Goal: Browse casually: Explore the website without a specific task or goal

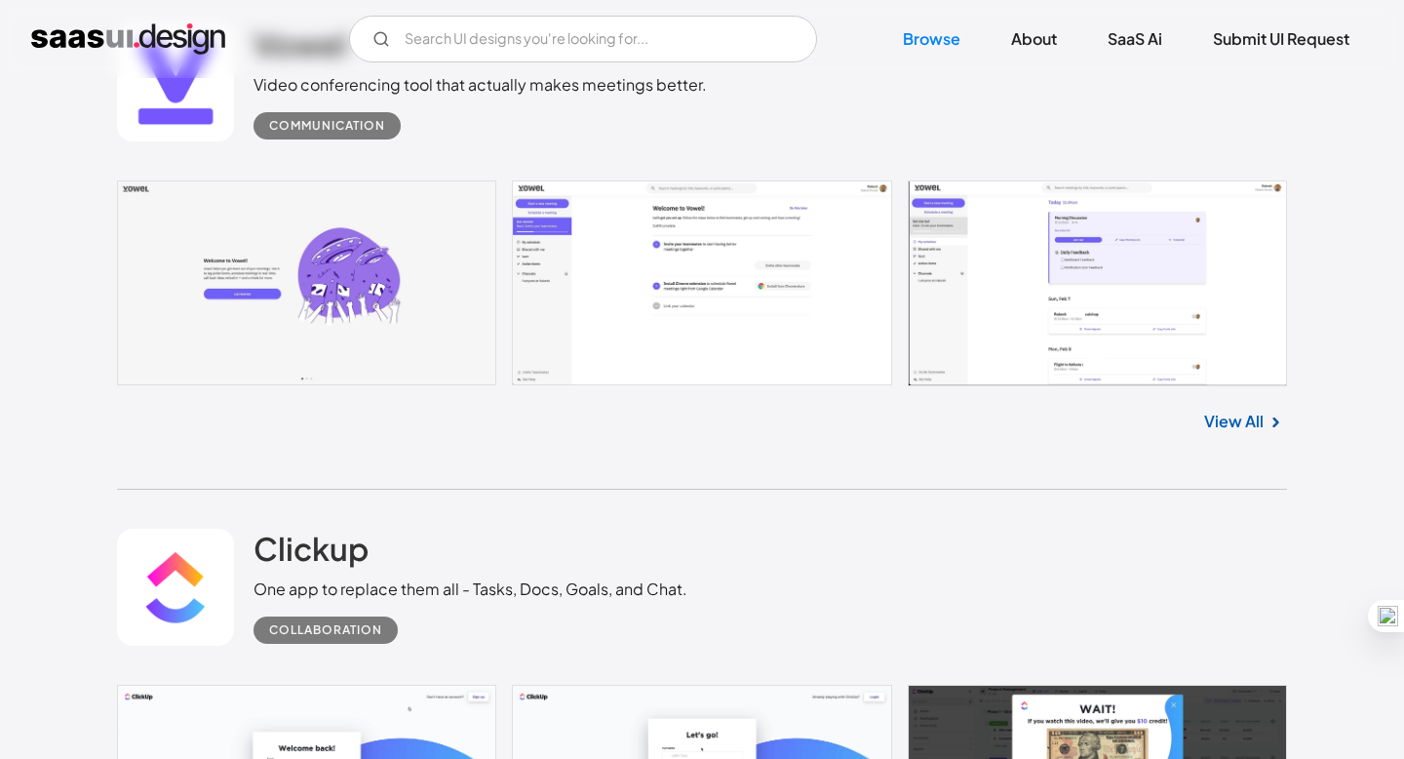
scroll to position [537, 0]
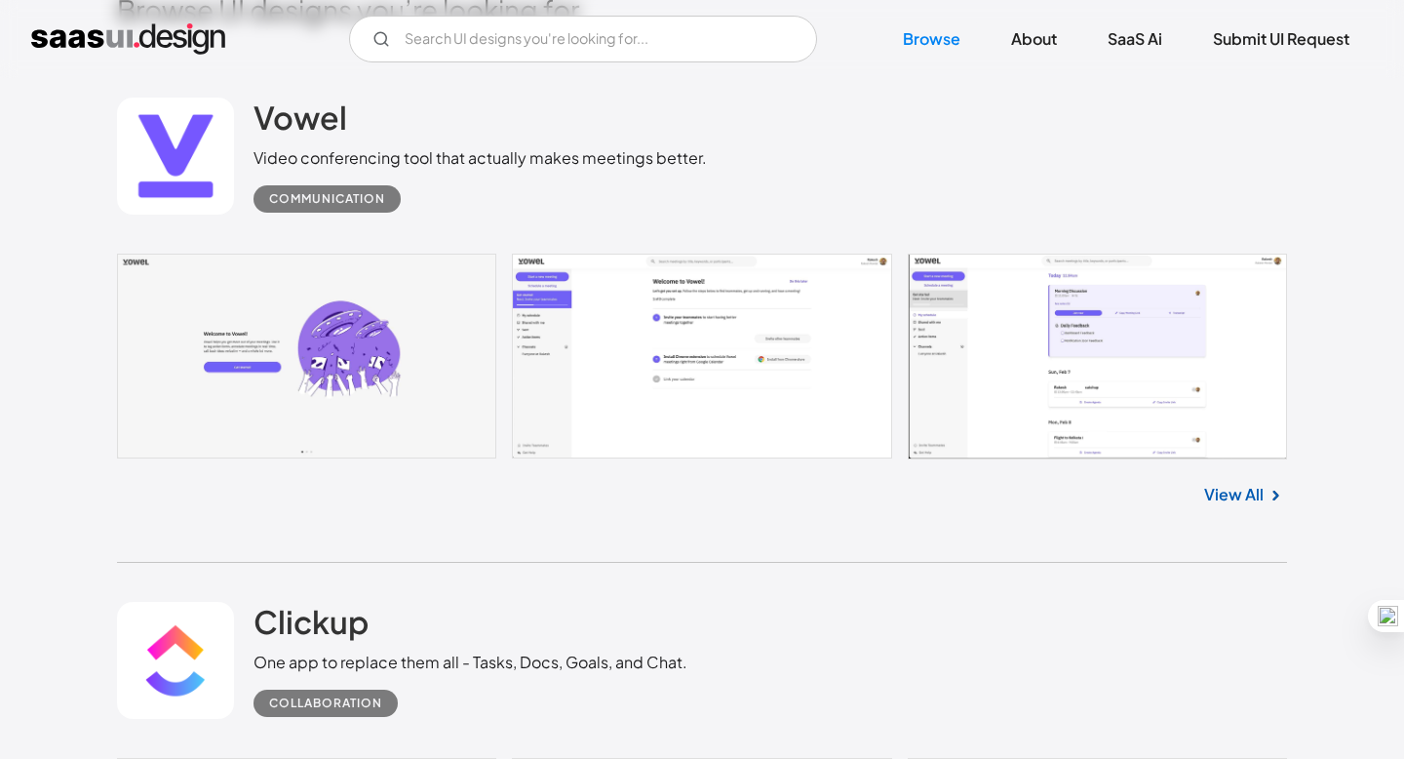
click at [1264, 495] on img at bounding box center [1275, 495] width 23 height 23
click at [1231, 500] on link "View All" at bounding box center [1233, 494] width 59 height 23
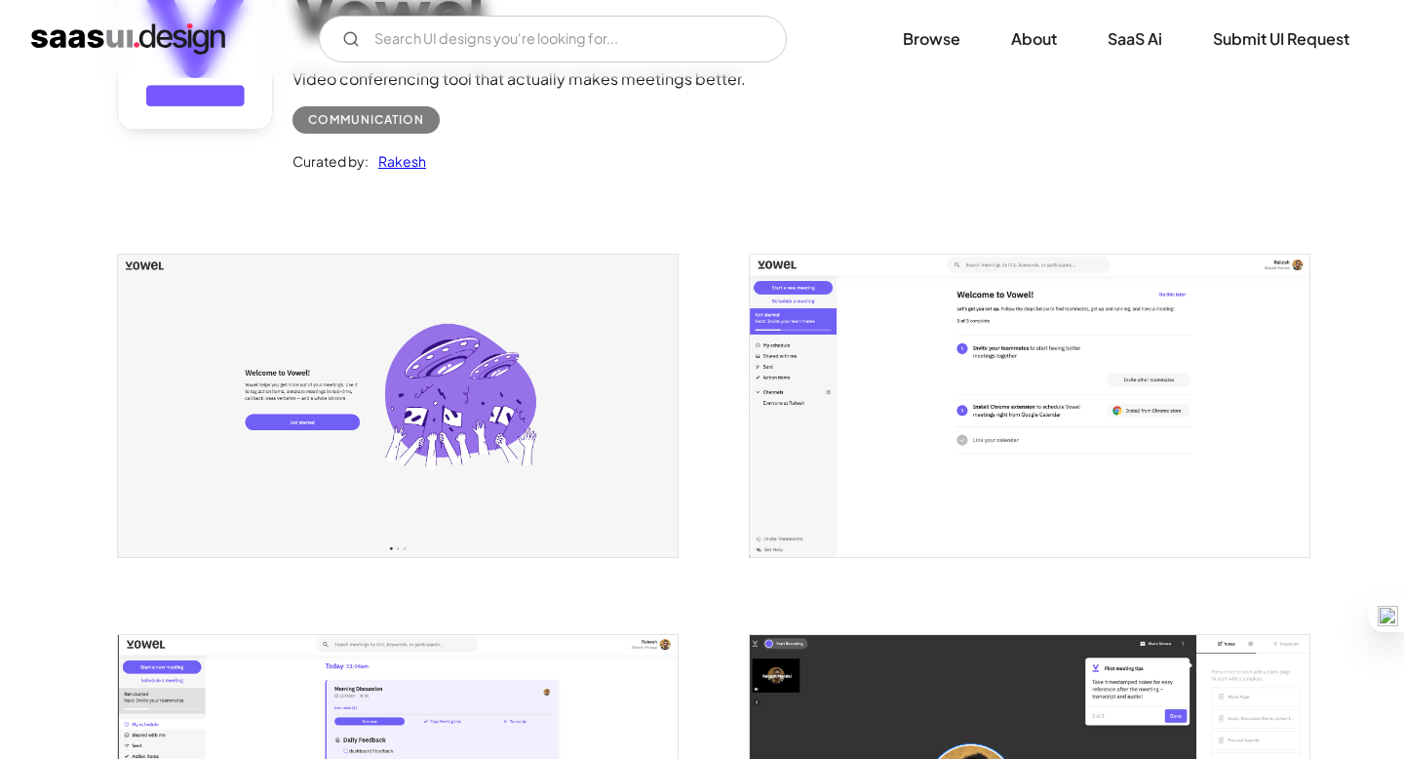
scroll to position [219, 0]
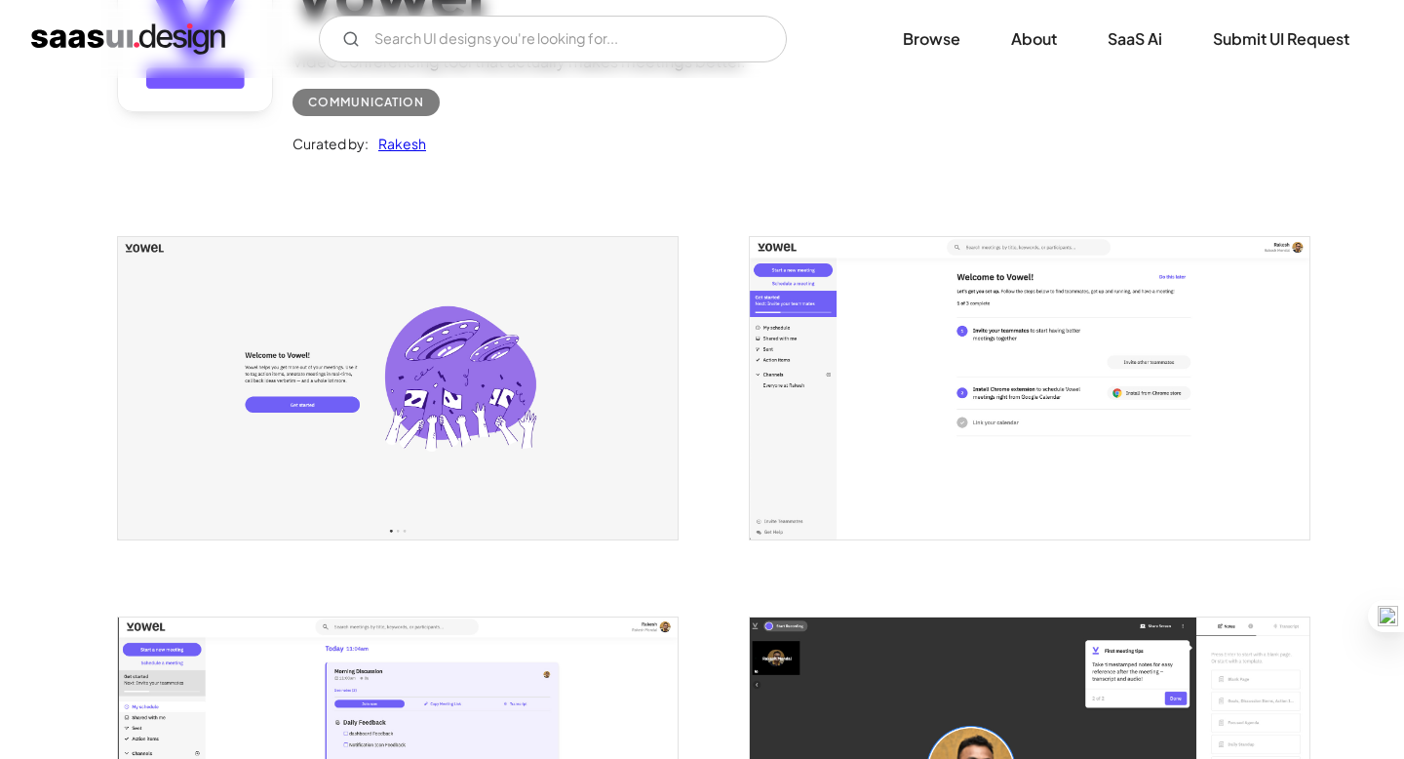
click at [552, 394] on img "open lightbox" at bounding box center [398, 387] width 560 height 301
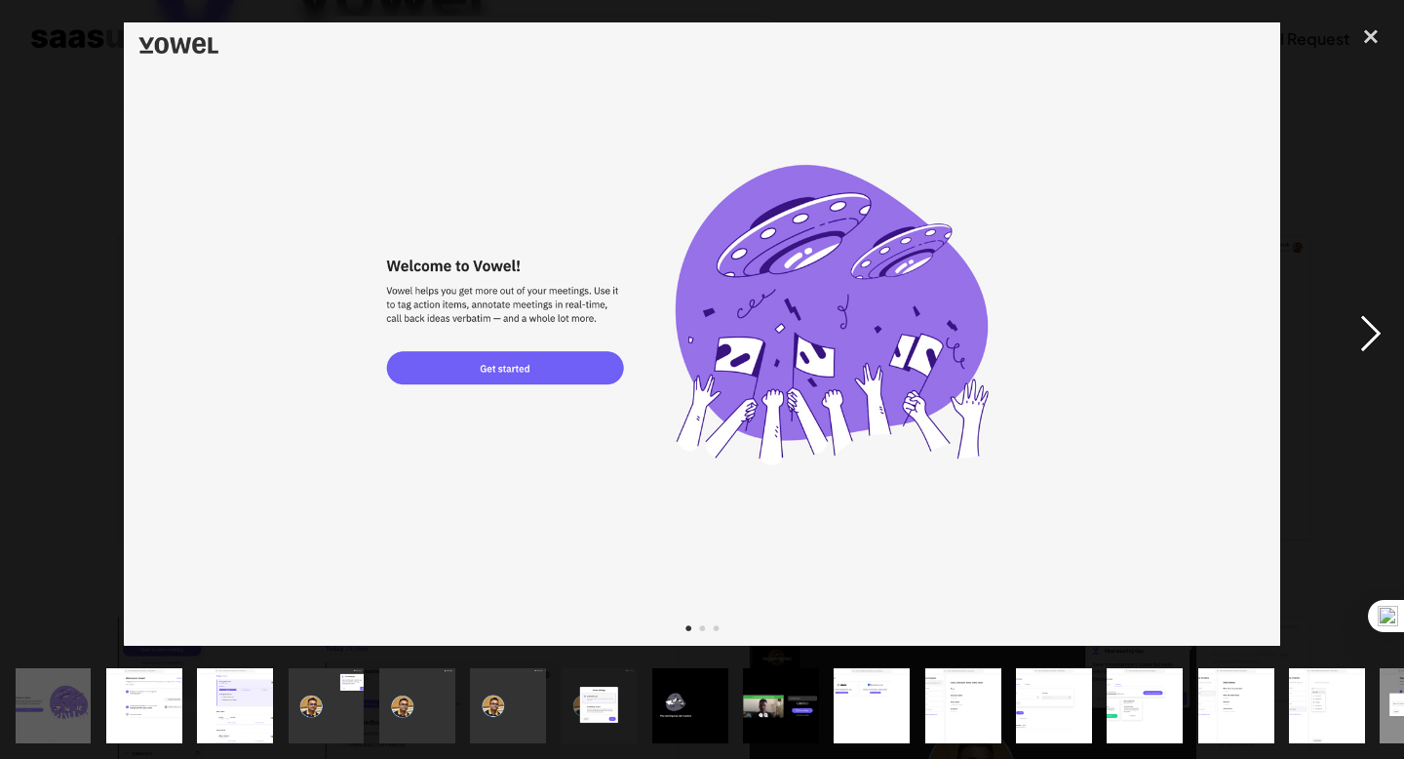
click at [1377, 324] on div "next image" at bounding box center [1371, 335] width 66 height 638
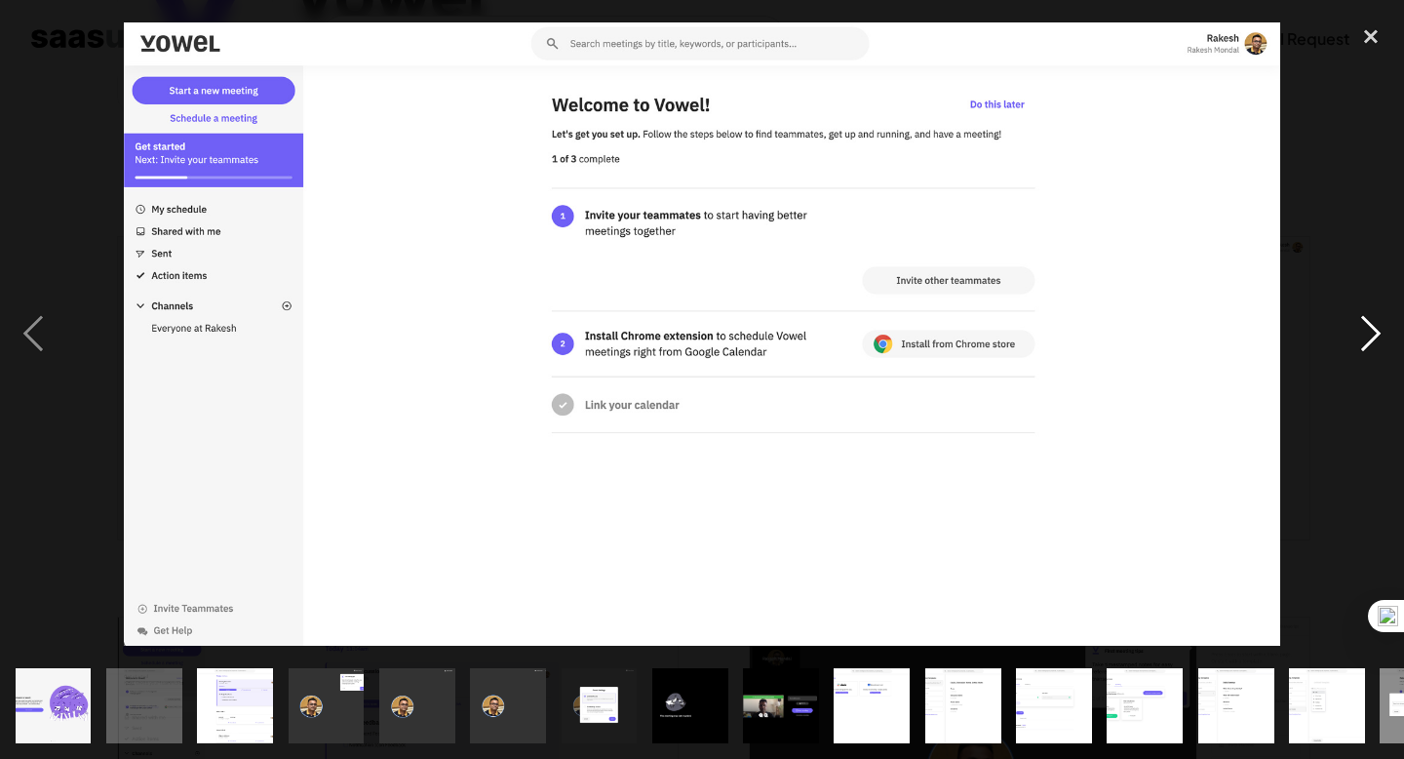
click at [1377, 324] on div "next image" at bounding box center [1371, 335] width 66 height 638
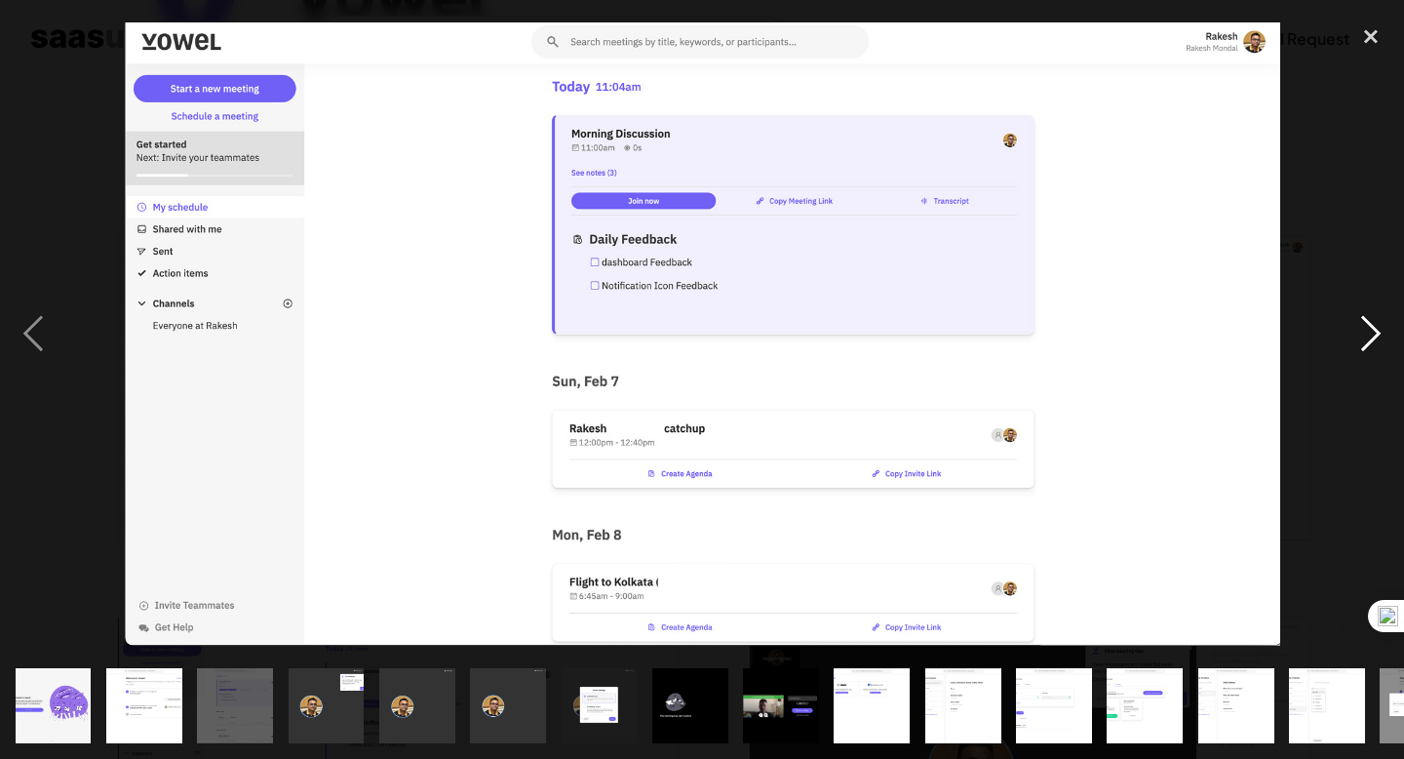
click at [1377, 324] on div "next image" at bounding box center [1371, 335] width 66 height 638
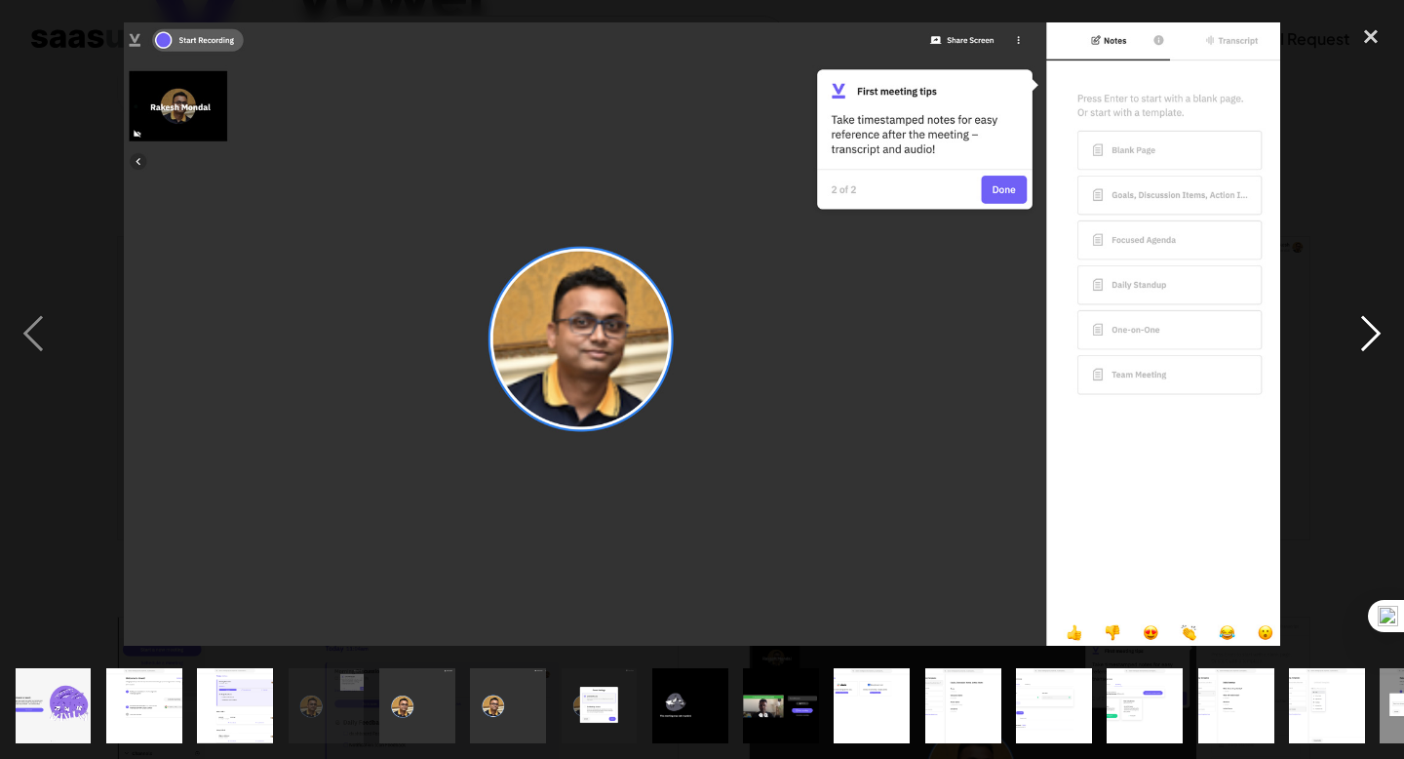
click at [1377, 324] on div "next image" at bounding box center [1371, 335] width 66 height 638
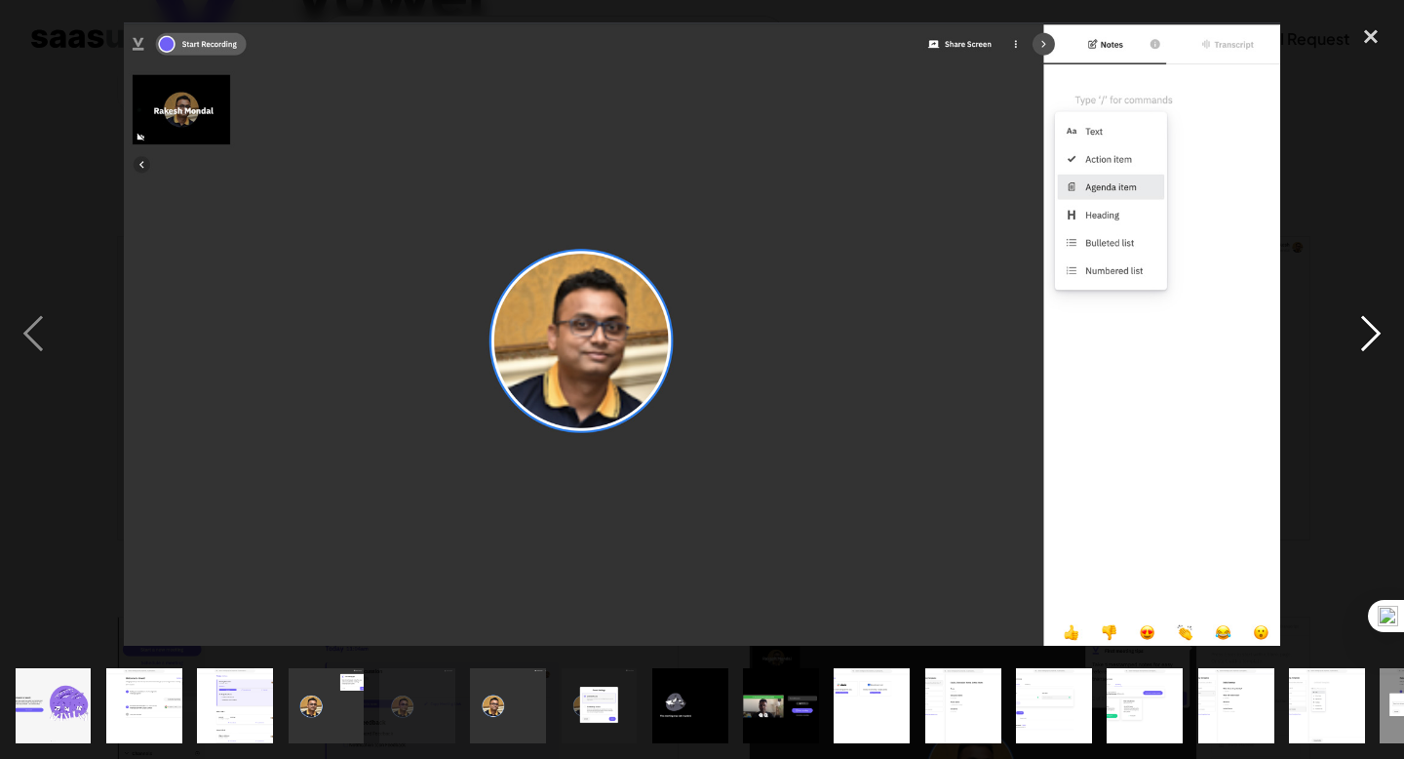
click at [1377, 324] on div "next image" at bounding box center [1371, 335] width 66 height 638
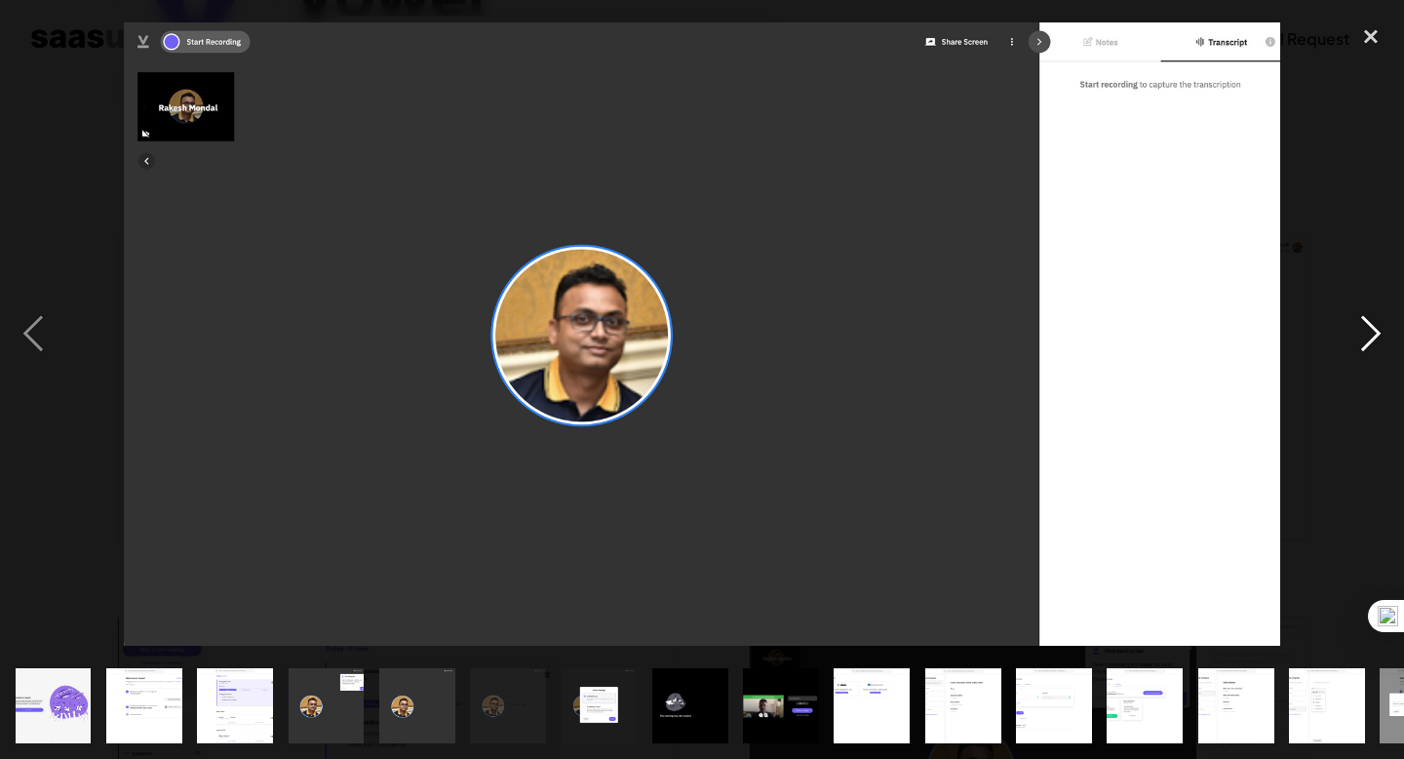
click at [1377, 324] on div "next image" at bounding box center [1371, 335] width 66 height 638
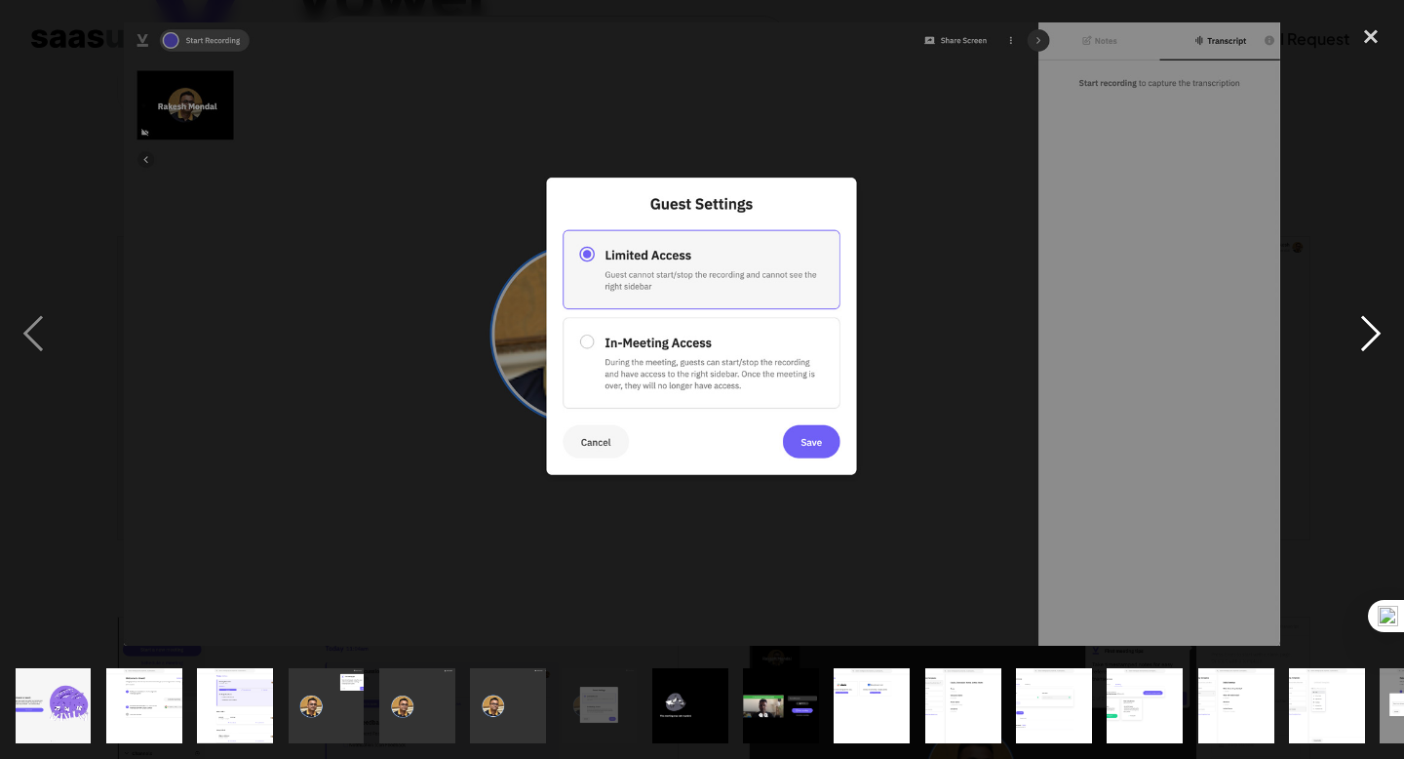
click at [1377, 324] on div "next image" at bounding box center [1371, 335] width 66 height 638
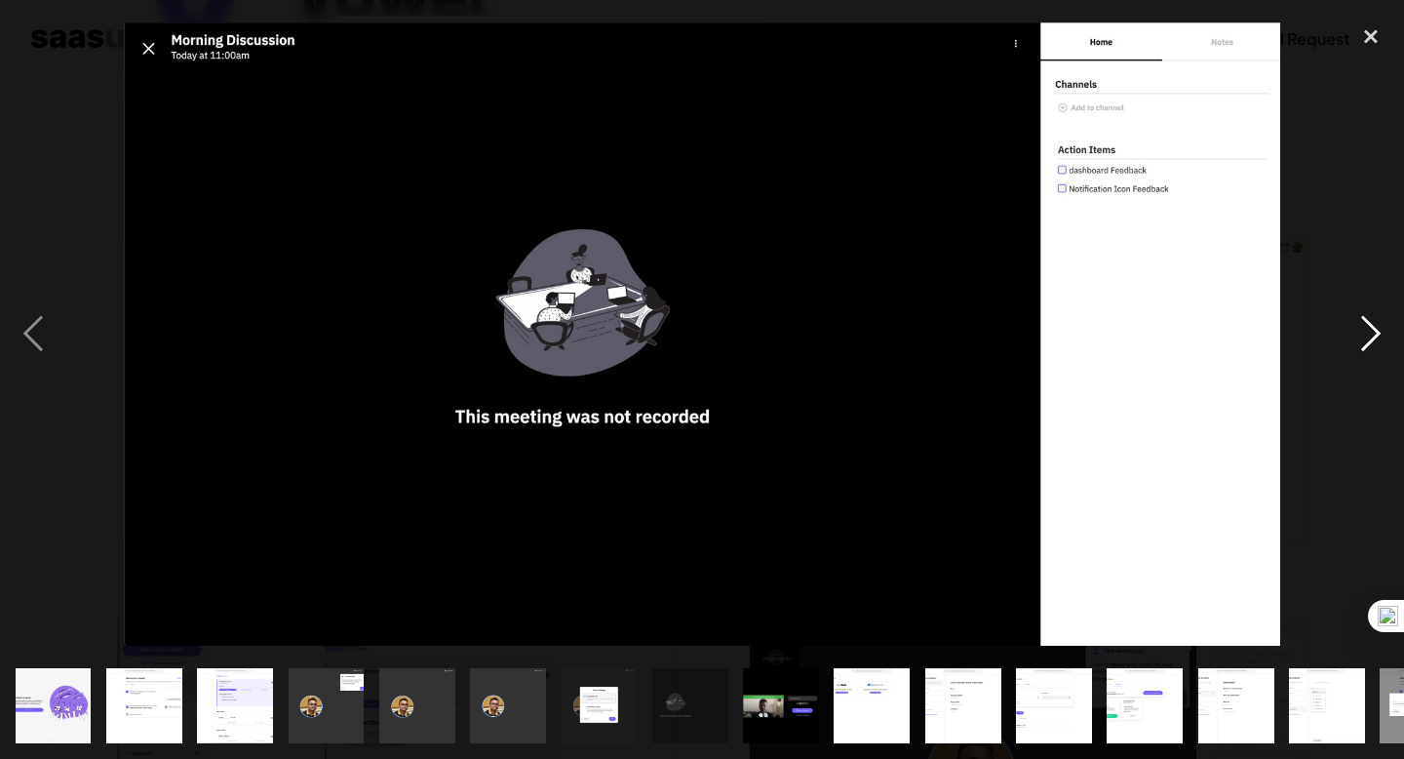
click at [1377, 324] on div "next image" at bounding box center [1371, 335] width 66 height 638
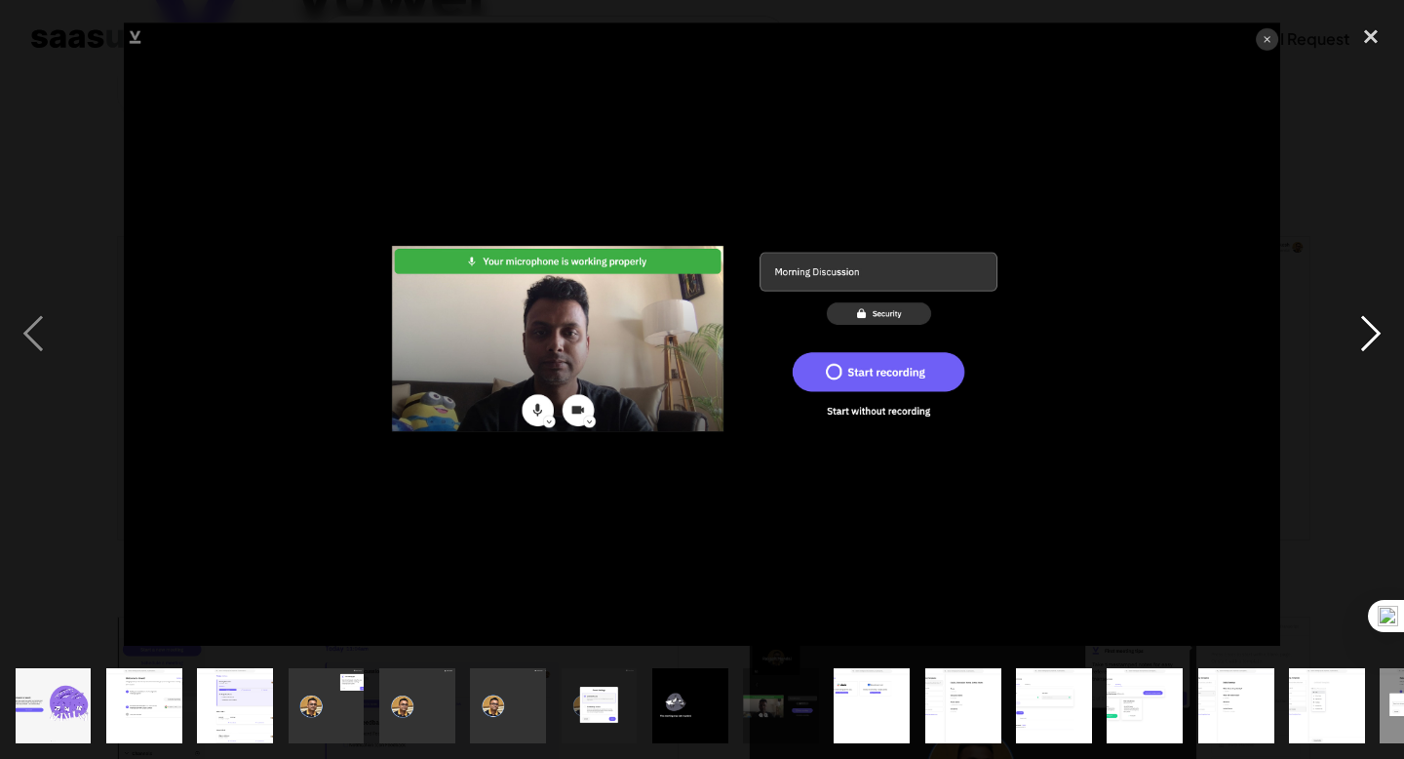
click at [1377, 324] on div "next image" at bounding box center [1371, 335] width 66 height 638
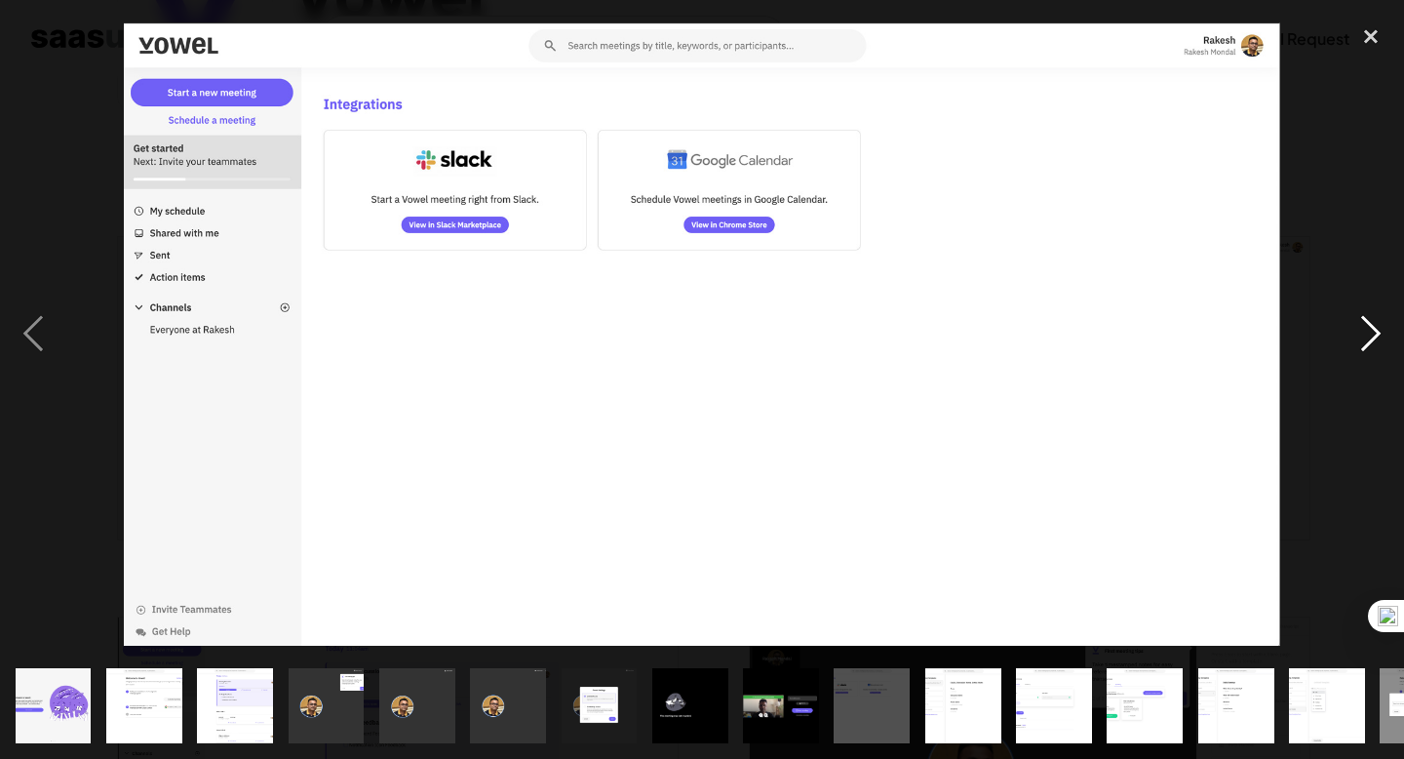
click at [1377, 324] on div "next image" at bounding box center [1371, 335] width 66 height 638
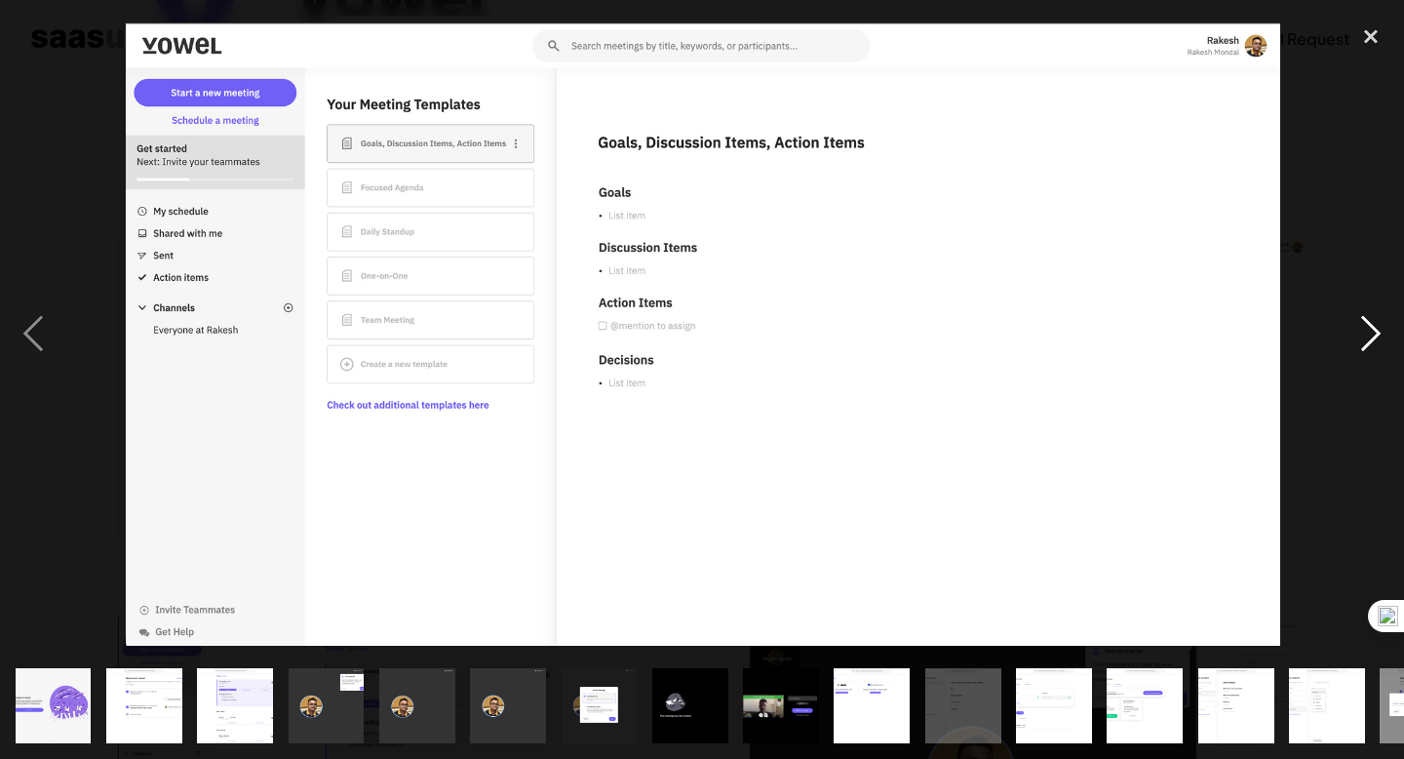
click at [1377, 324] on div "next image" at bounding box center [1371, 335] width 66 height 638
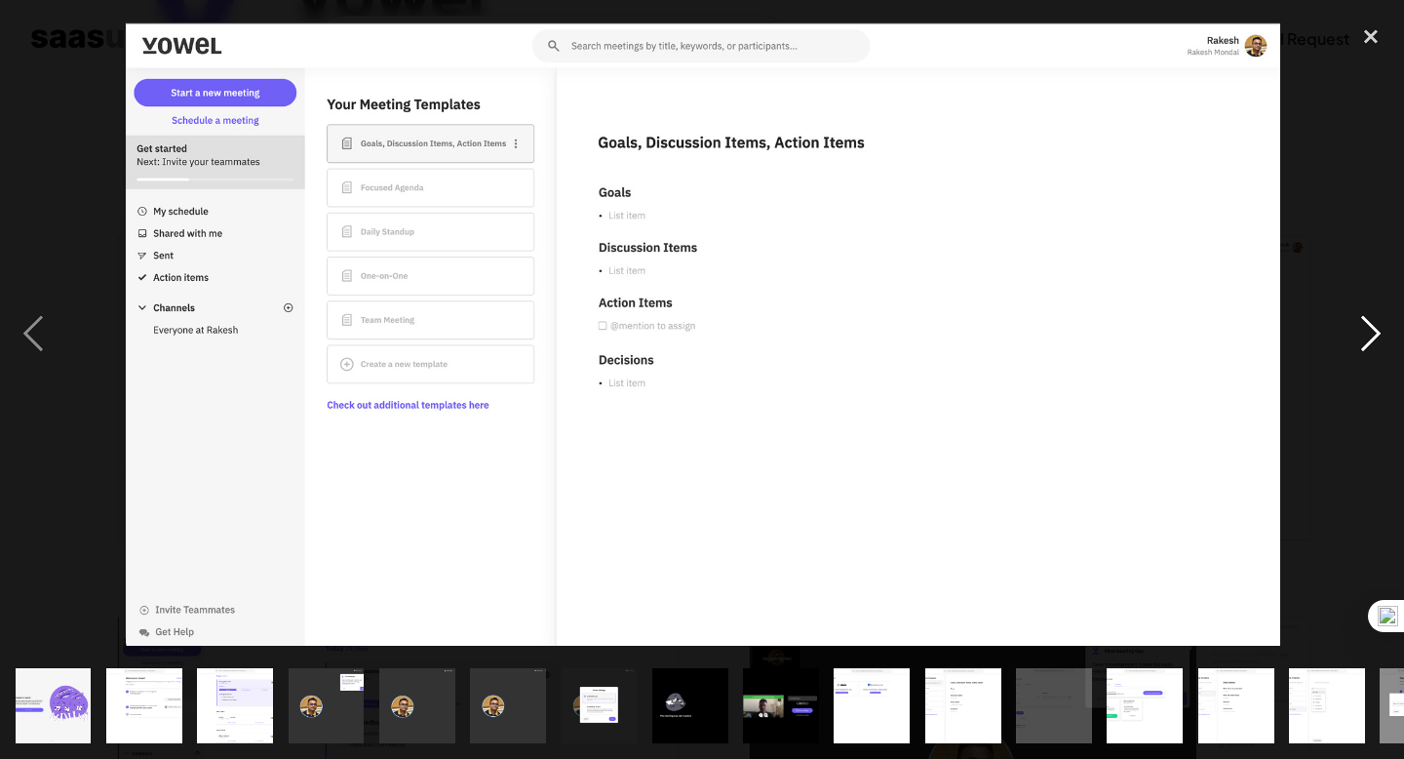
click at [1377, 324] on div "next image" at bounding box center [1371, 335] width 66 height 638
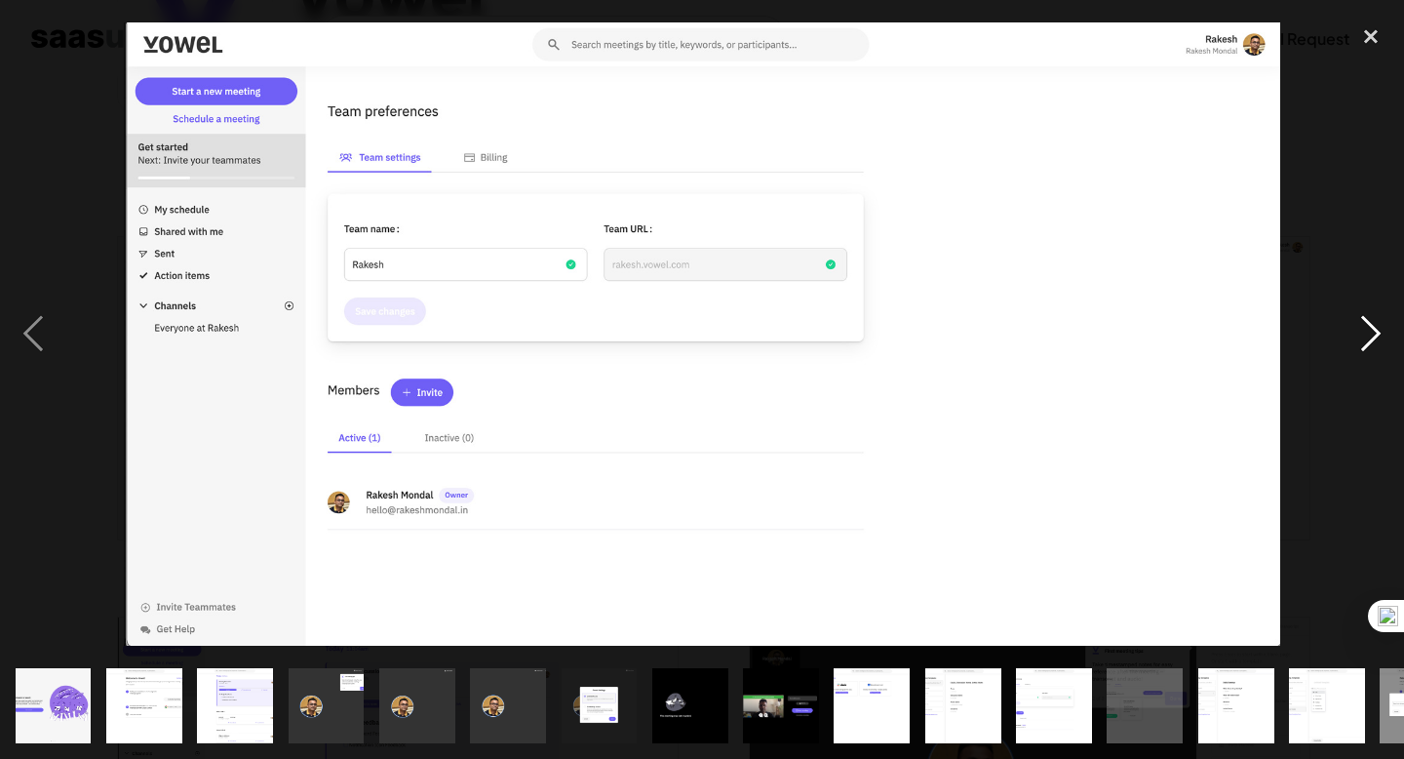
click at [1377, 324] on div "next image" at bounding box center [1371, 335] width 66 height 638
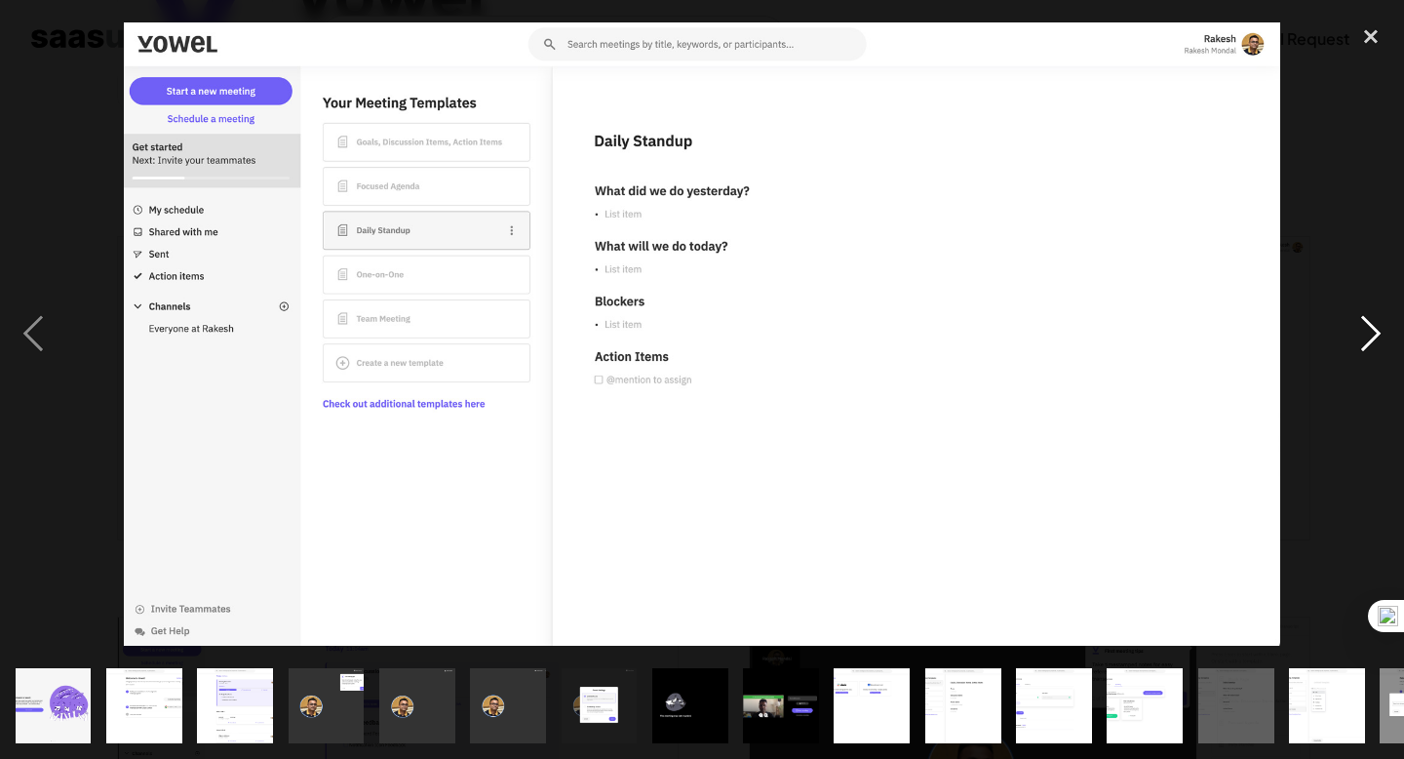
click at [1377, 324] on div "next image" at bounding box center [1371, 335] width 66 height 638
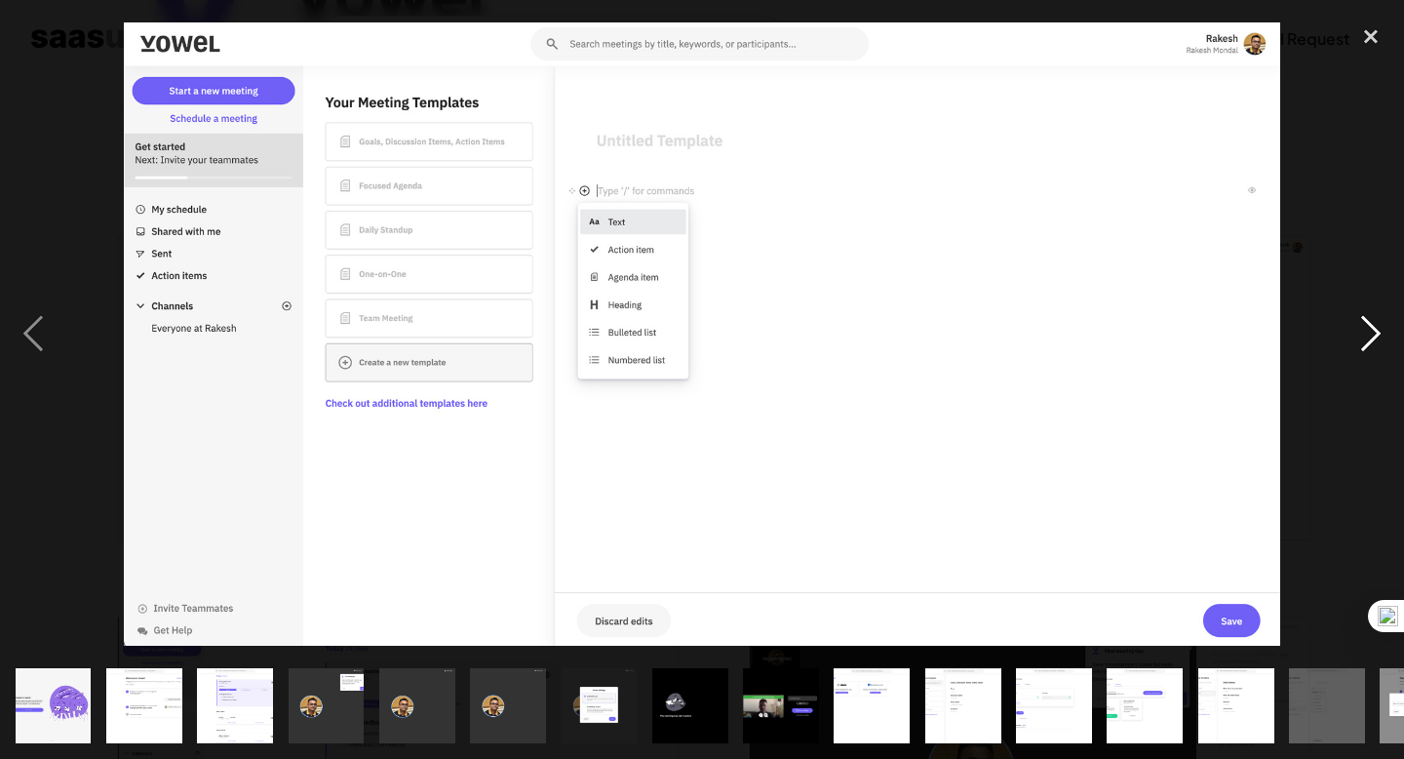
click at [1344, 252] on div "next image" at bounding box center [1371, 335] width 66 height 638
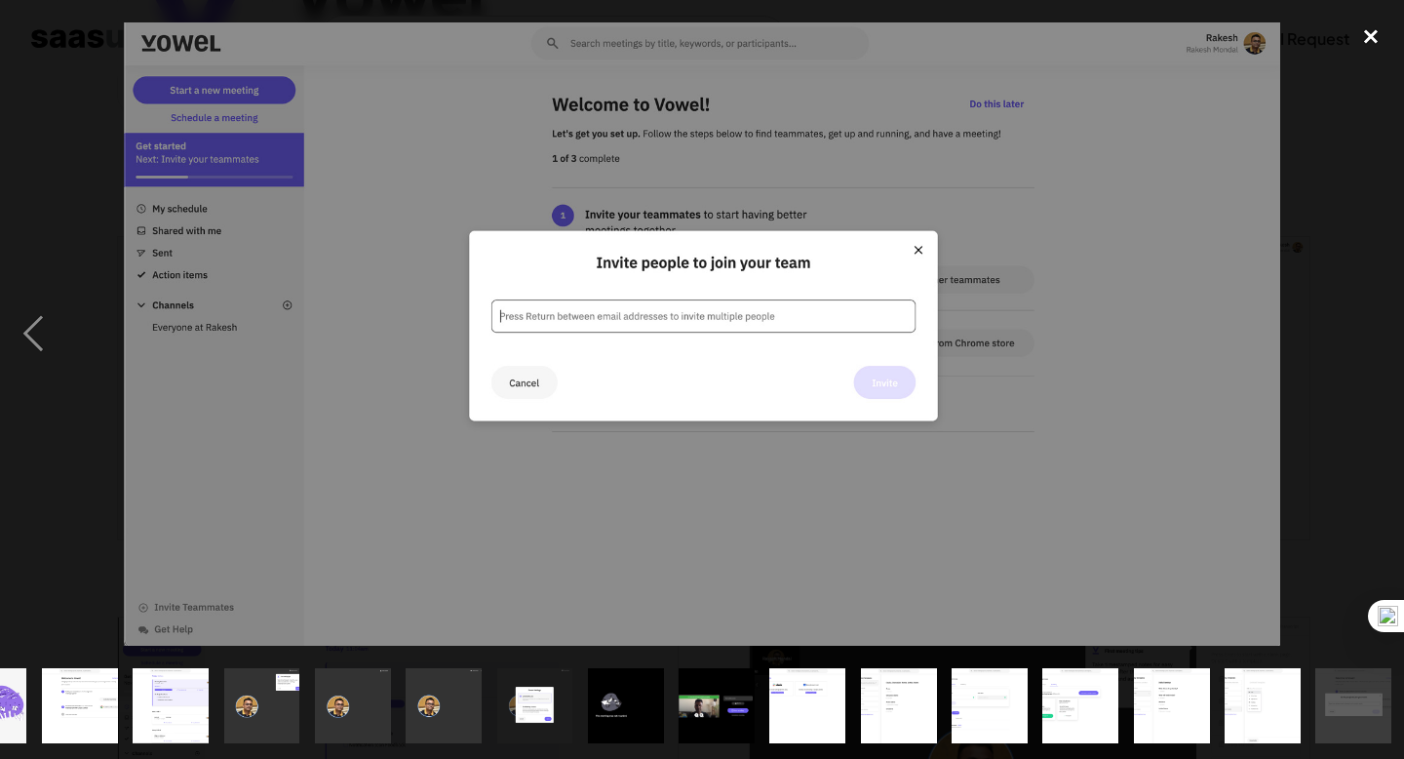
scroll to position [0, 67]
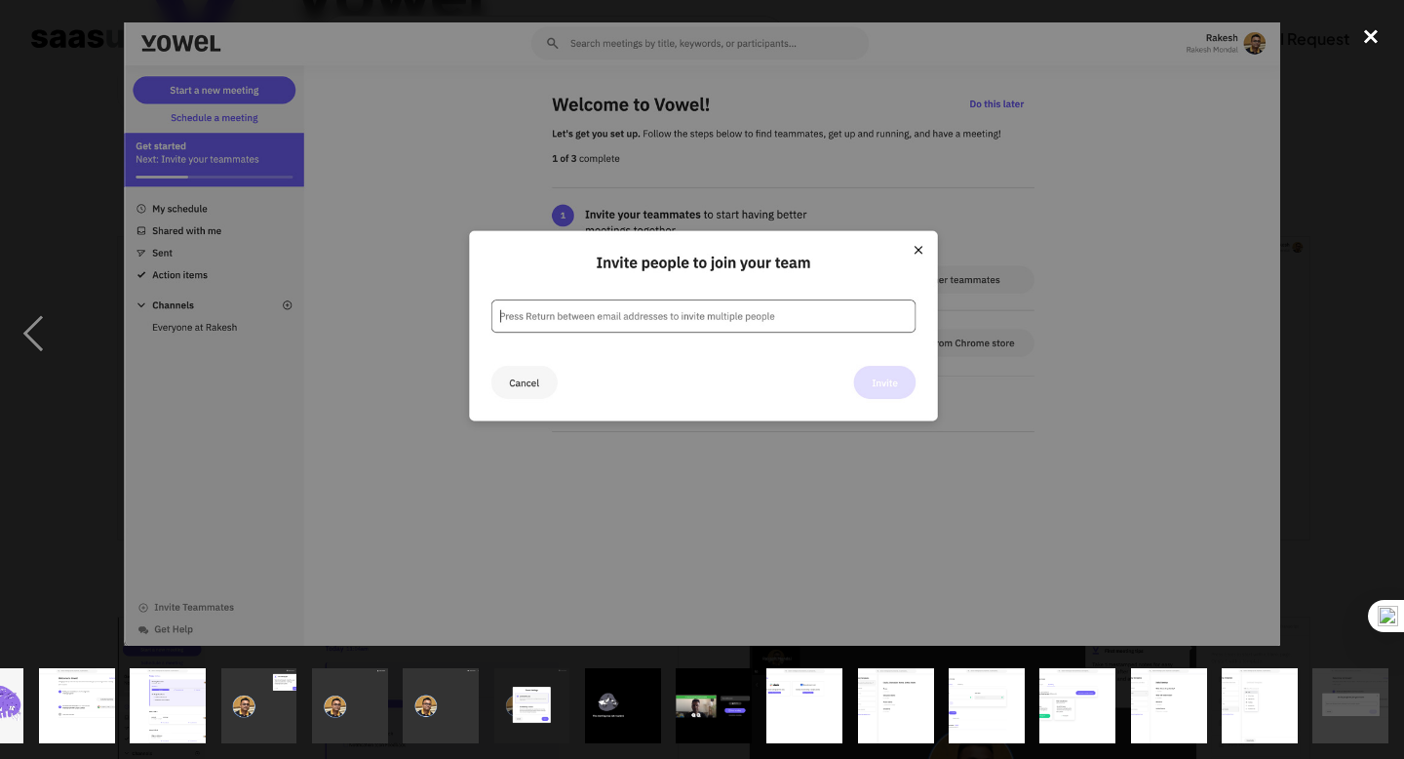
click at [1379, 35] on div "close lightbox" at bounding box center [1371, 37] width 66 height 43
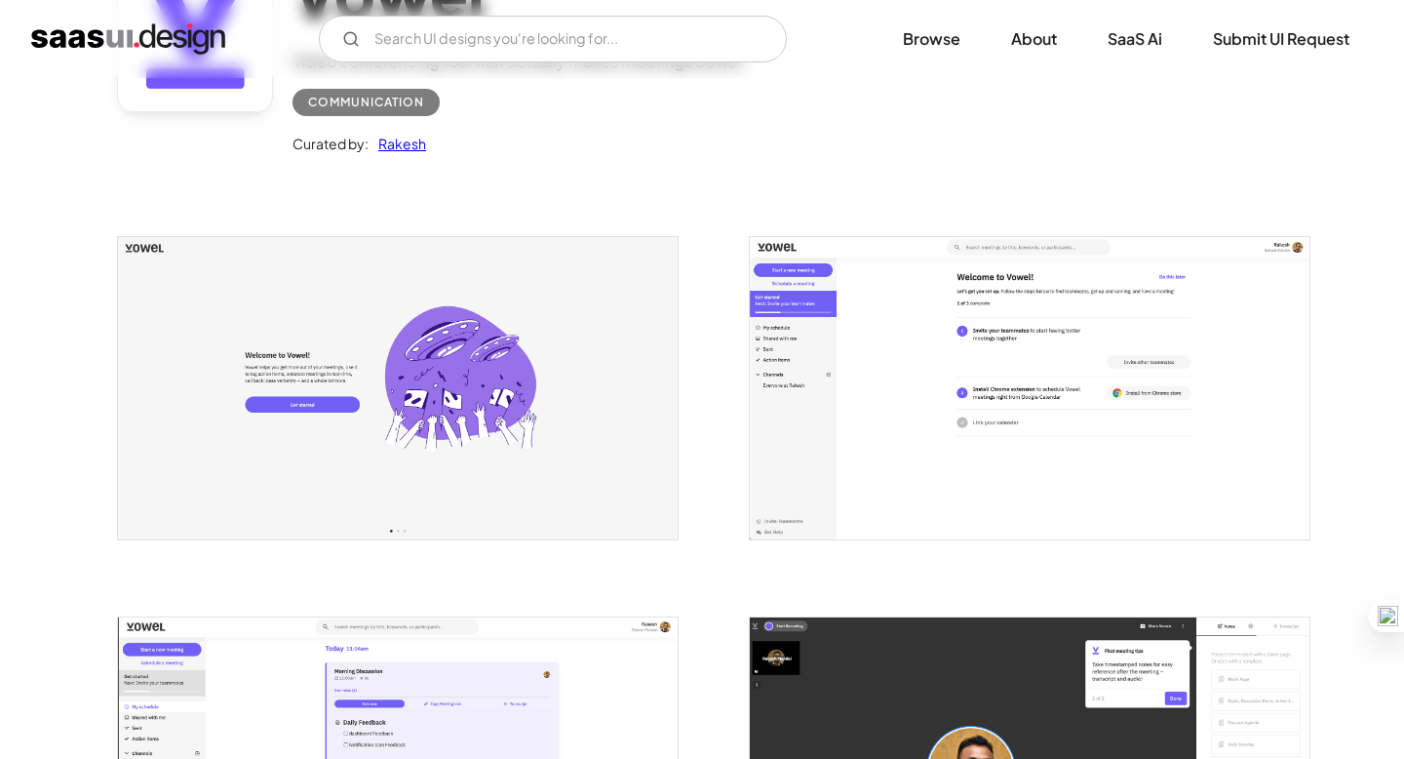
scroll to position [0, 0]
